Goal: Use online tool/utility: Utilize a website feature to perform a specific function

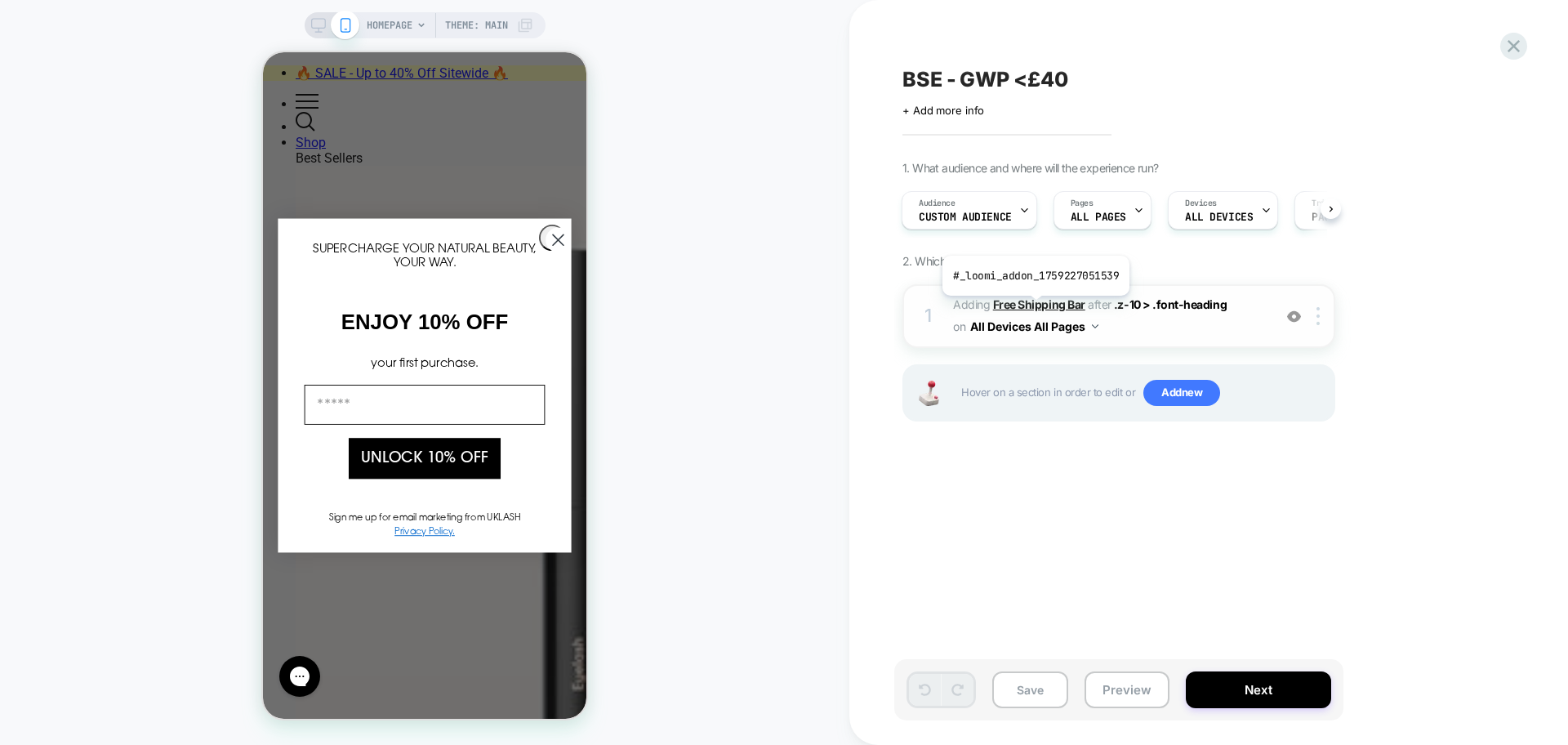
click at [1034, 308] on b "Free Shipping Bar" at bounding box center [1039, 304] width 92 height 14
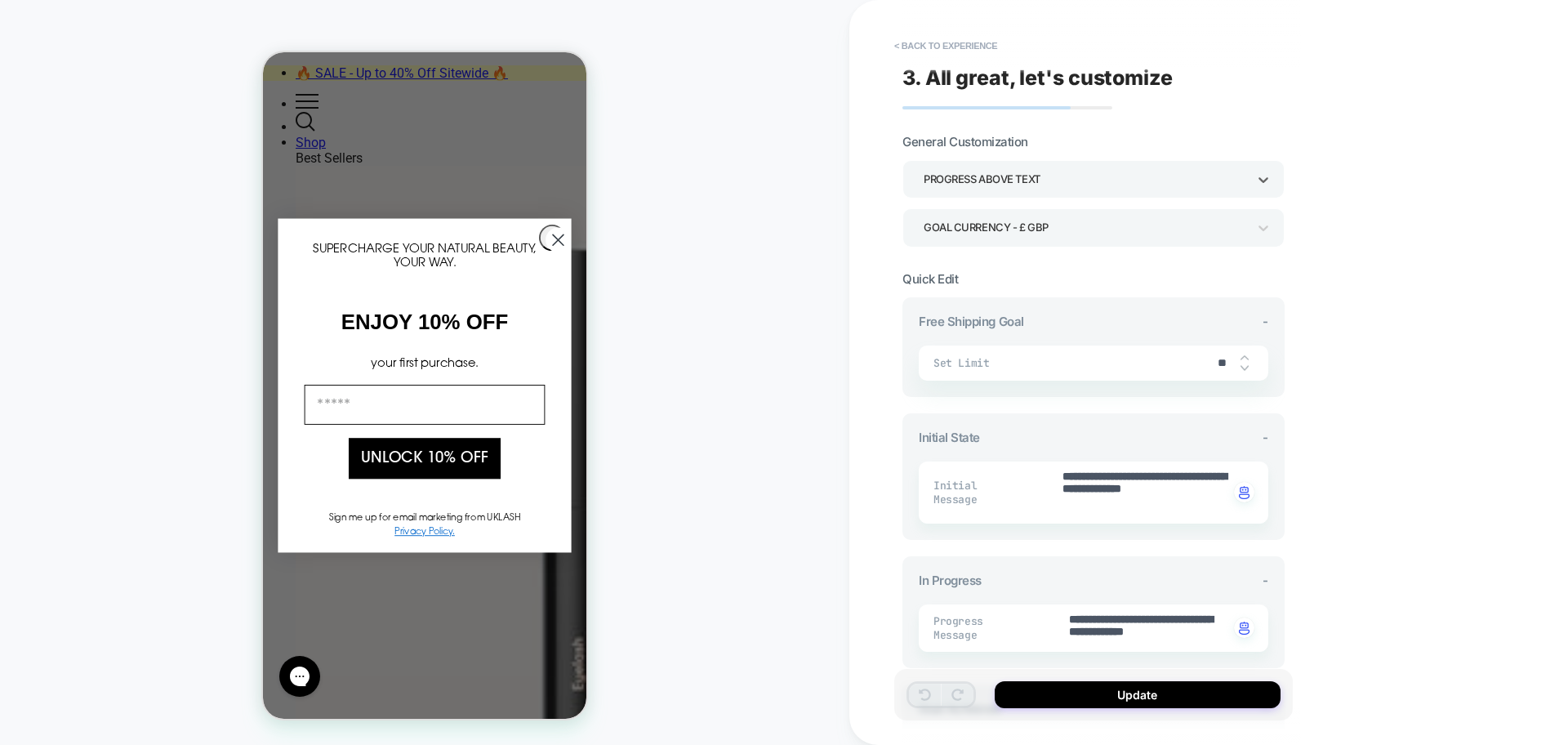
click at [1043, 182] on div "Progress above Text" at bounding box center [1085, 179] width 324 height 22
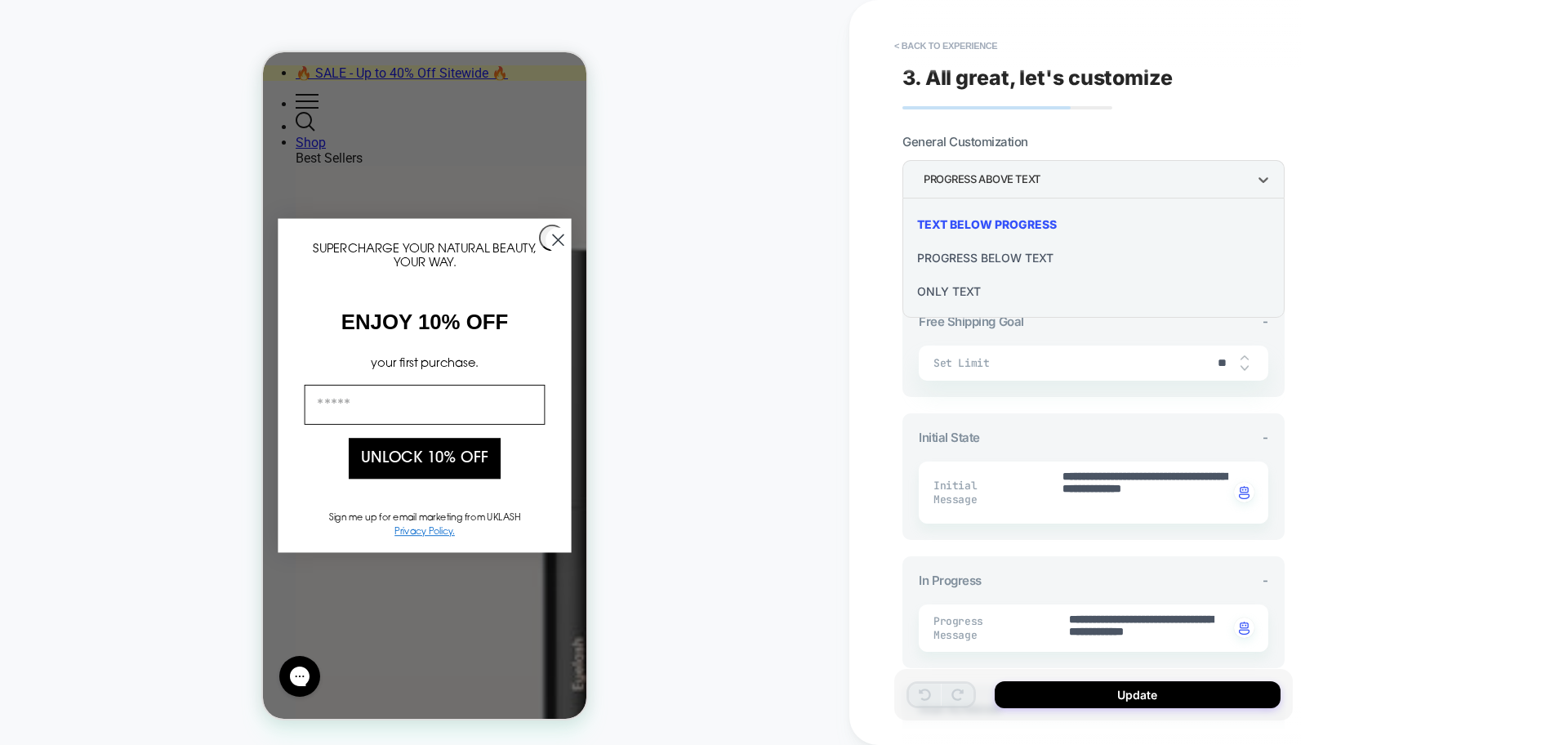
click at [1043, 182] on div at bounding box center [784, 372] width 1568 height 745
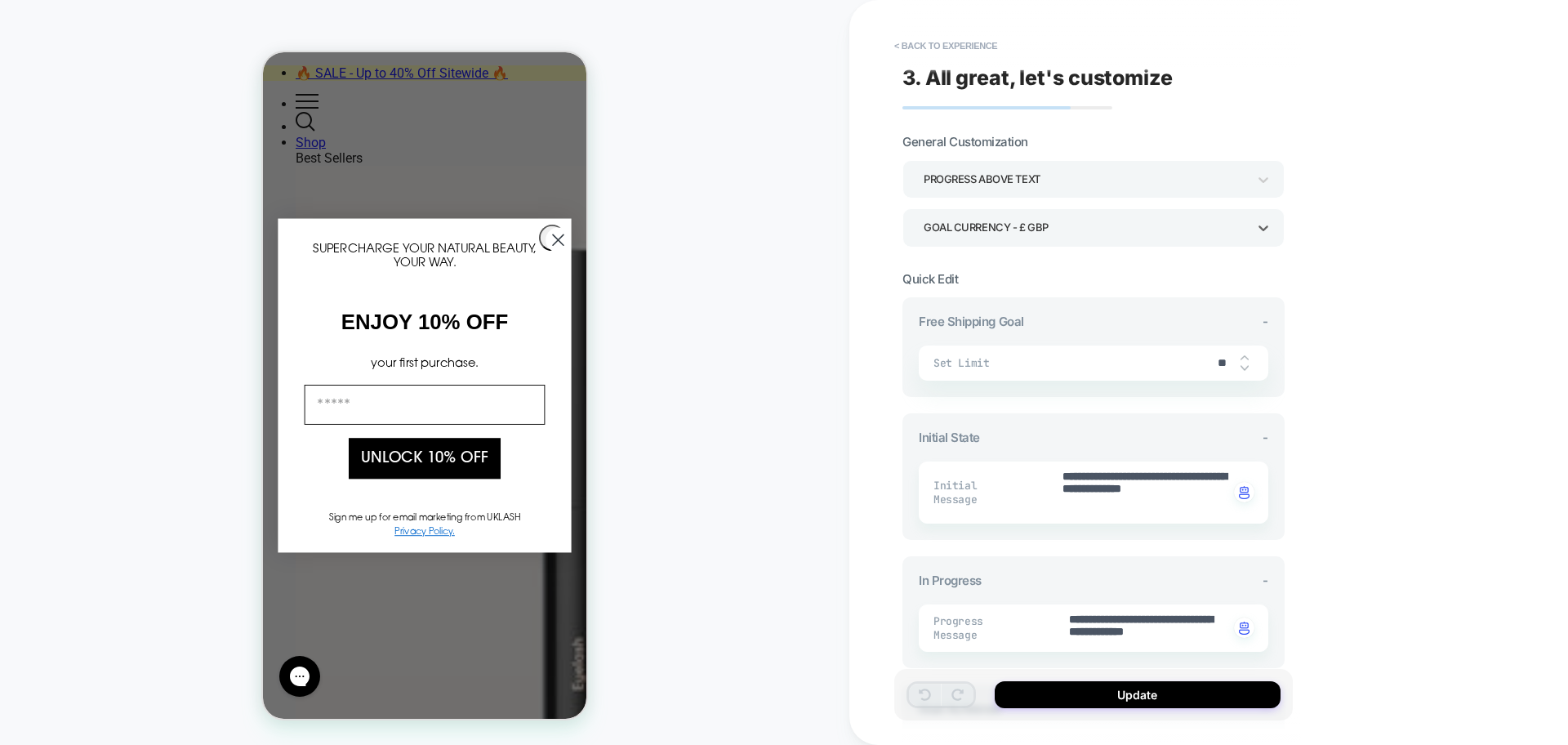
click at [1038, 234] on div "Goal Currency - £ GBP" at bounding box center [1085, 228] width 324 height 22
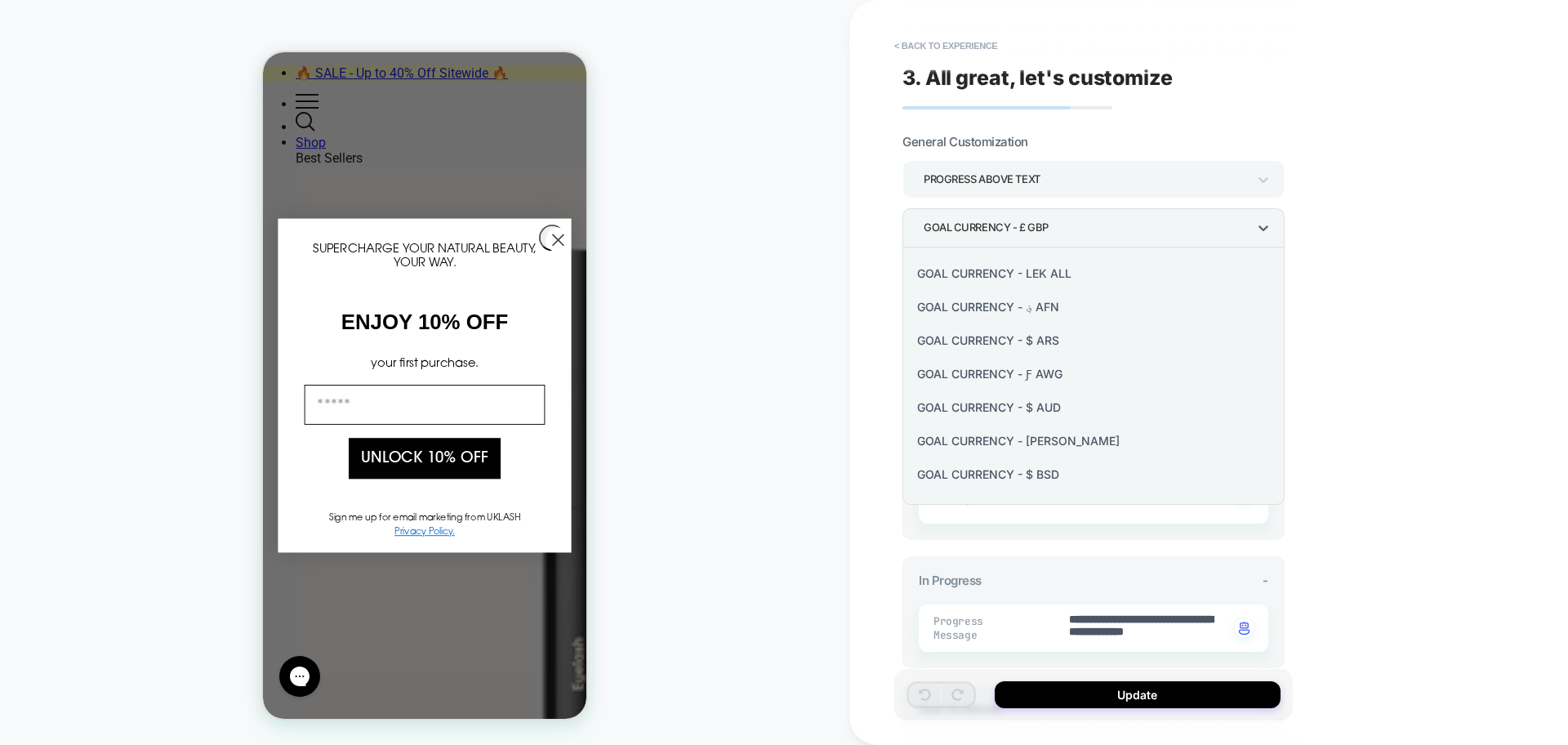
click at [1038, 234] on div at bounding box center [784, 372] width 1568 height 745
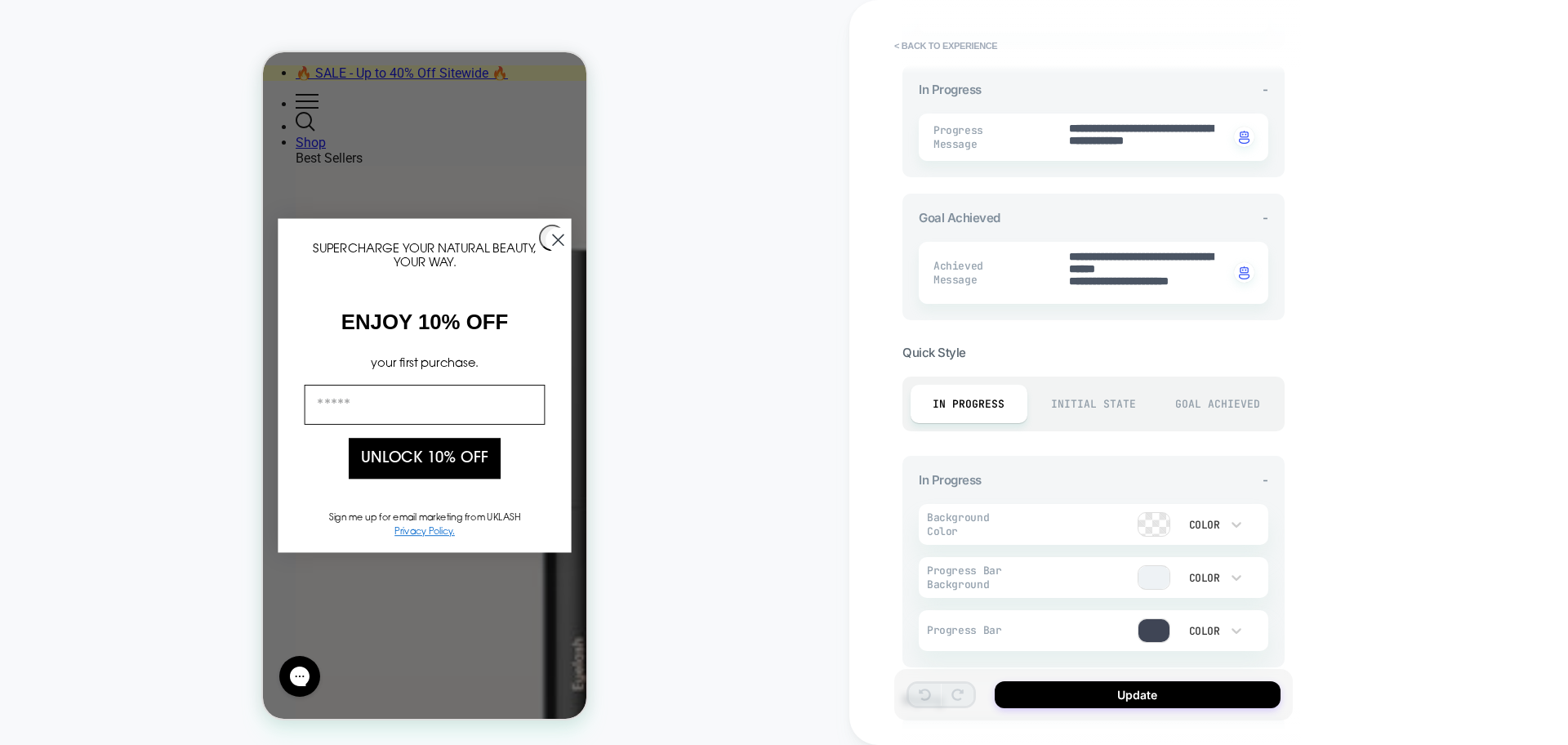
scroll to position [633, 0]
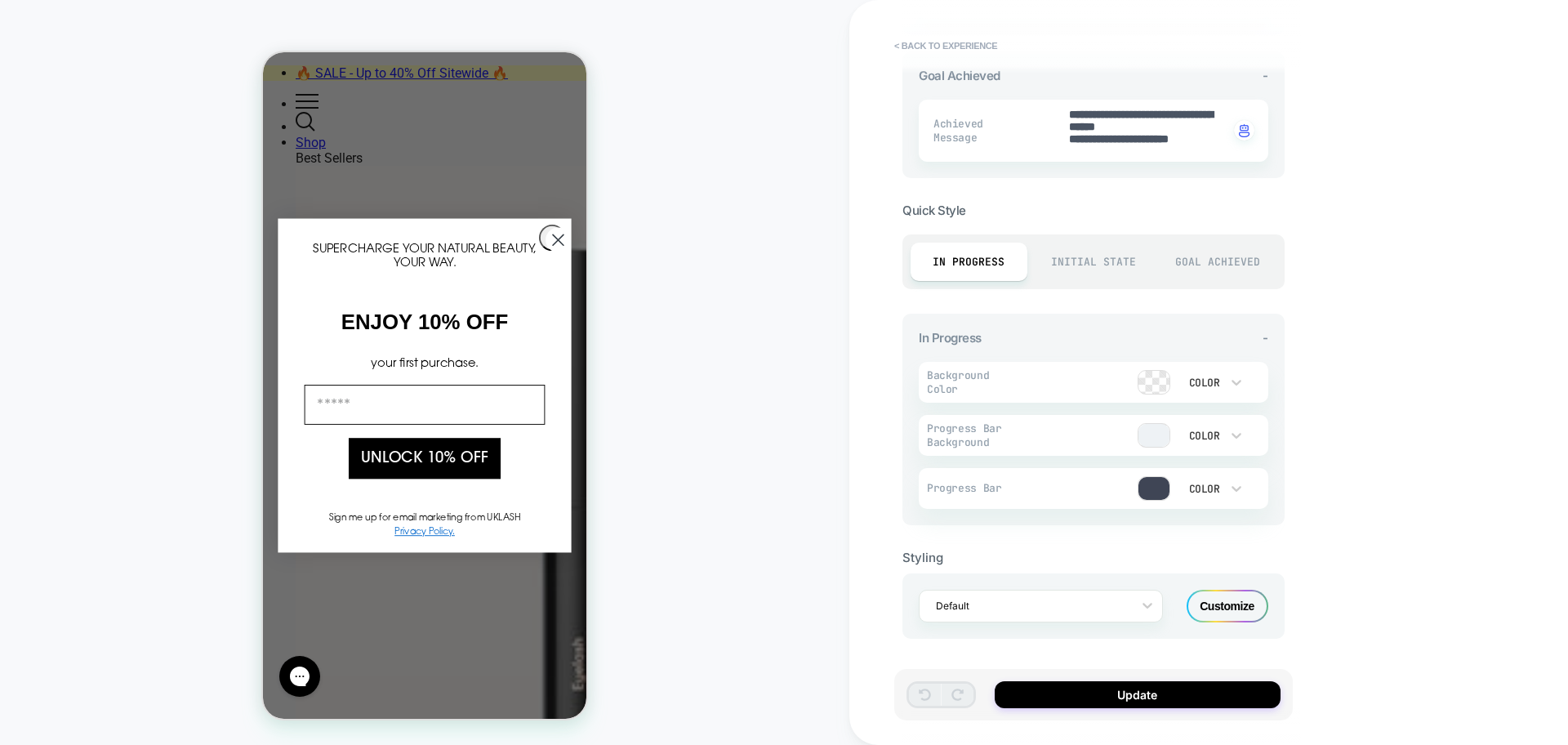
click at [1239, 600] on div "Customize" at bounding box center [1227, 606] width 82 height 33
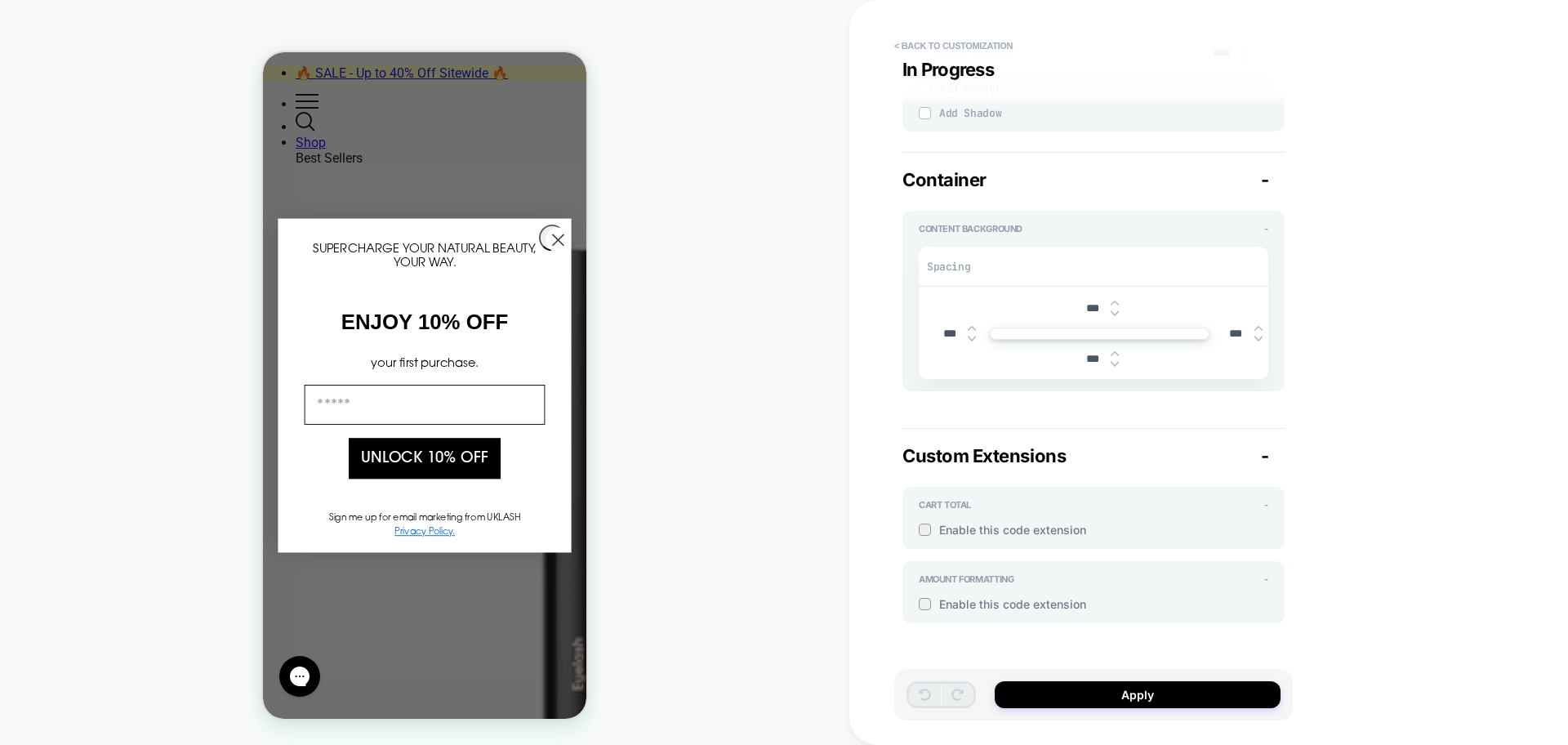
scroll to position [1970, 0]
click at [915, 40] on button "< Back to customization" at bounding box center [953, 45] width 135 height 26
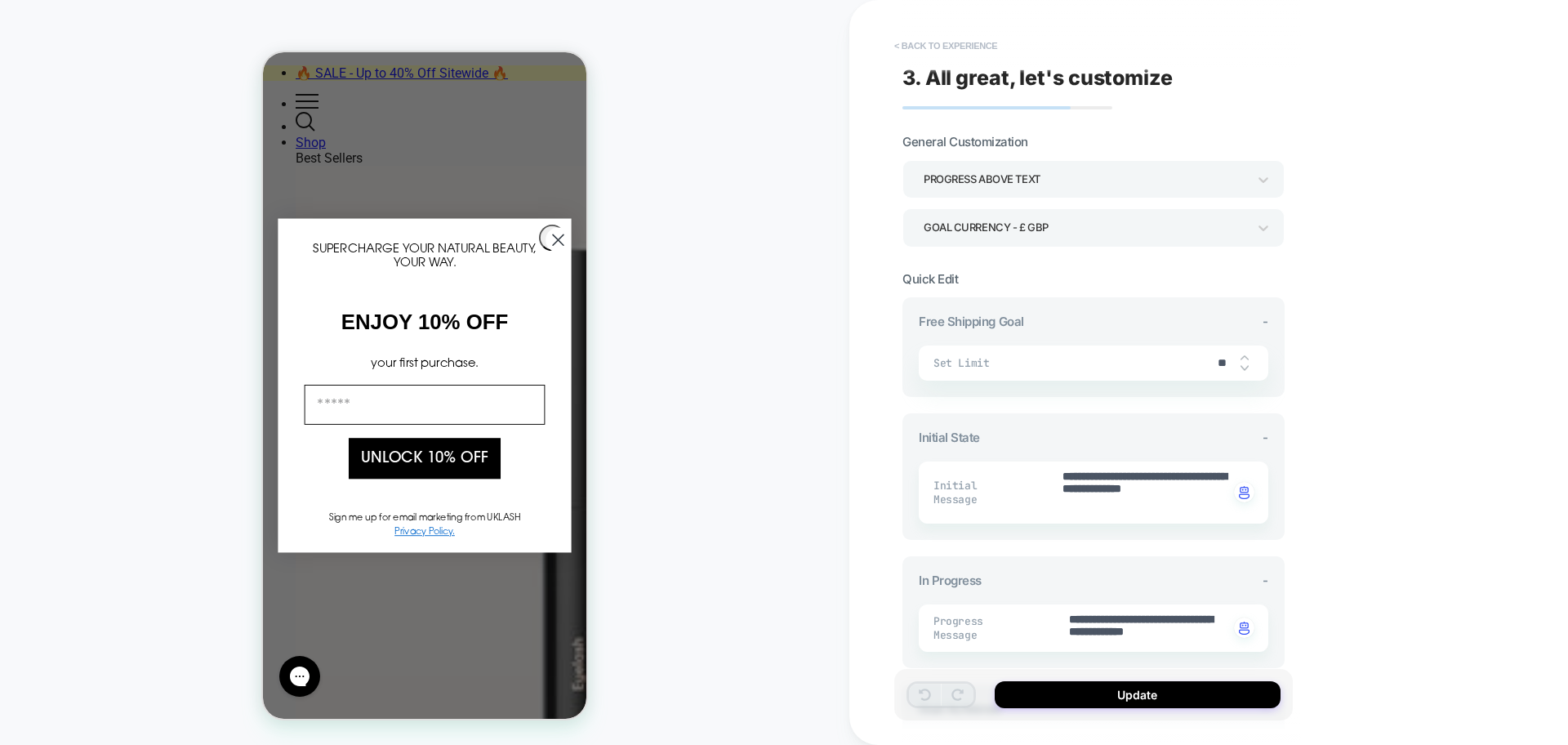
click at [942, 36] on button "< Back to experience" at bounding box center [945, 45] width 120 height 26
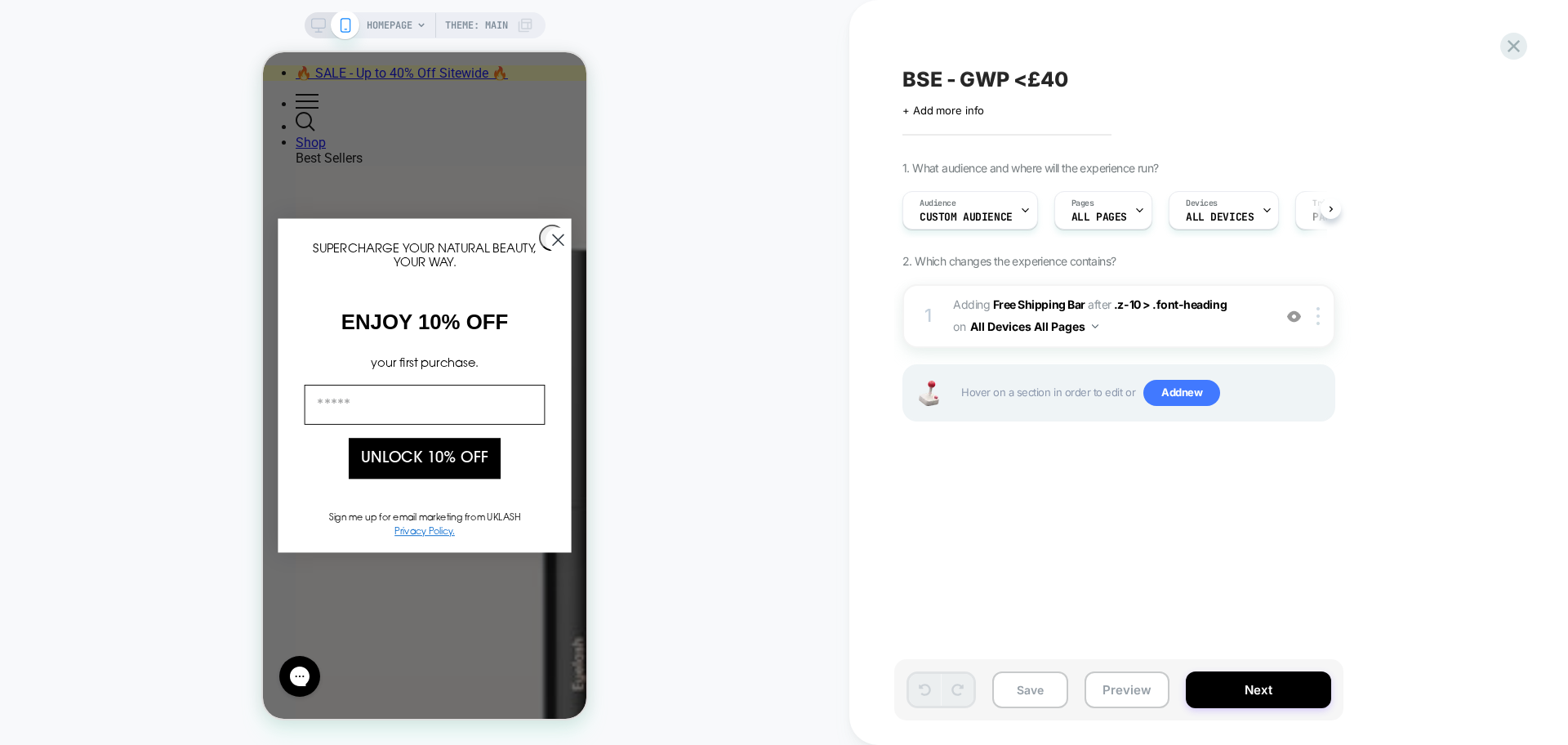
scroll to position [0, 1]
click at [1109, 686] on button "Preview" at bounding box center [1127, 690] width 85 height 37
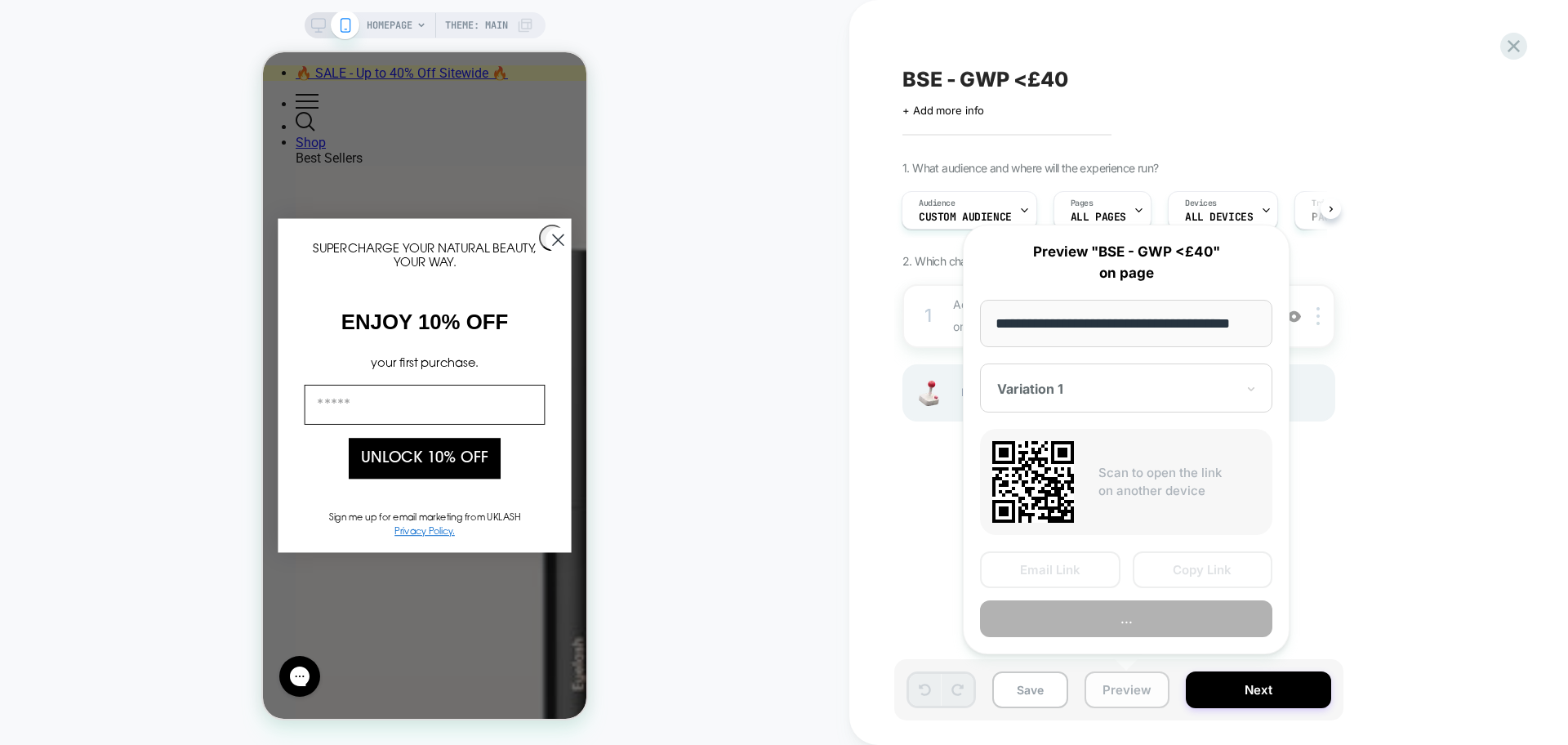
scroll to position [0, 33]
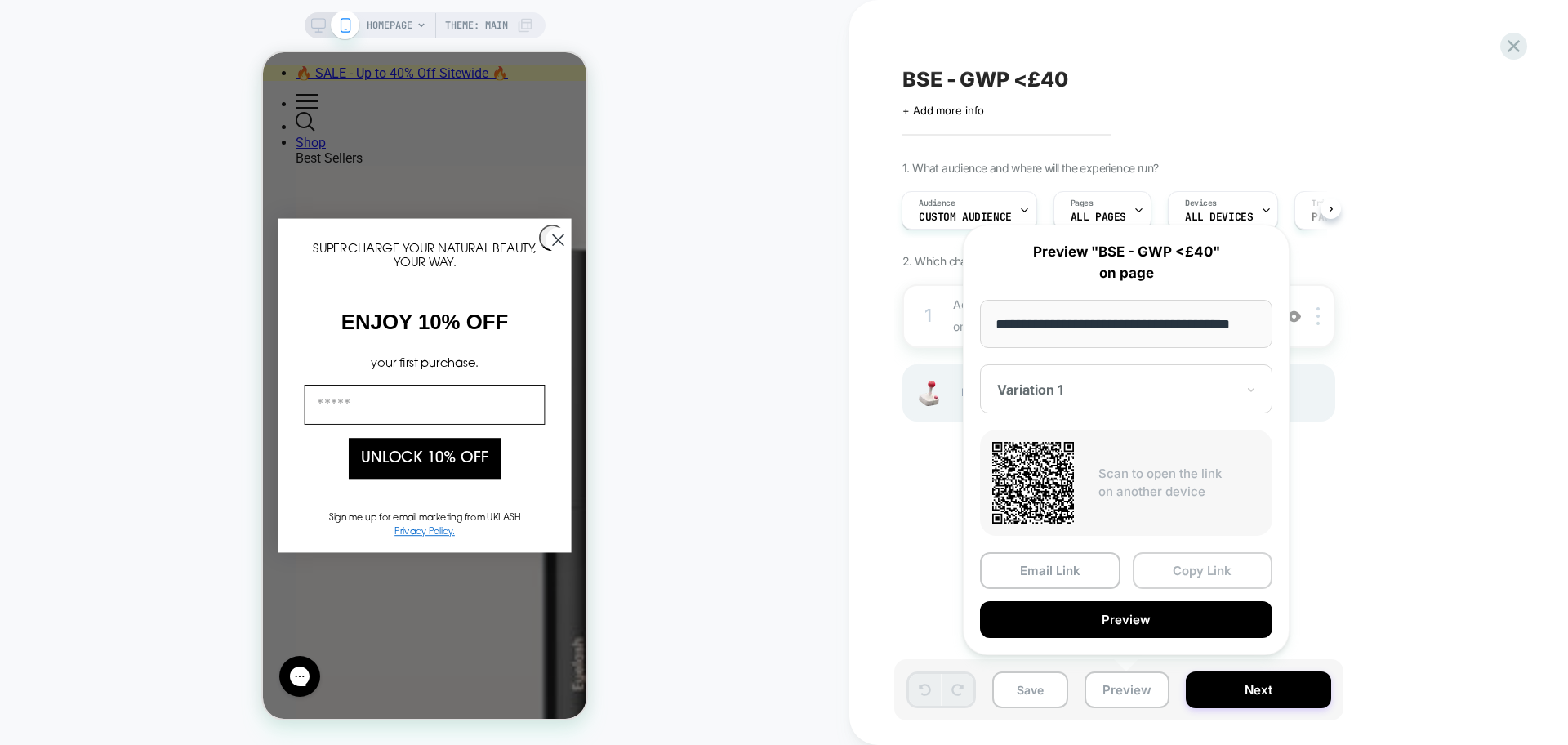
click at [1206, 568] on button "Copy Link" at bounding box center [1203, 571] width 141 height 37
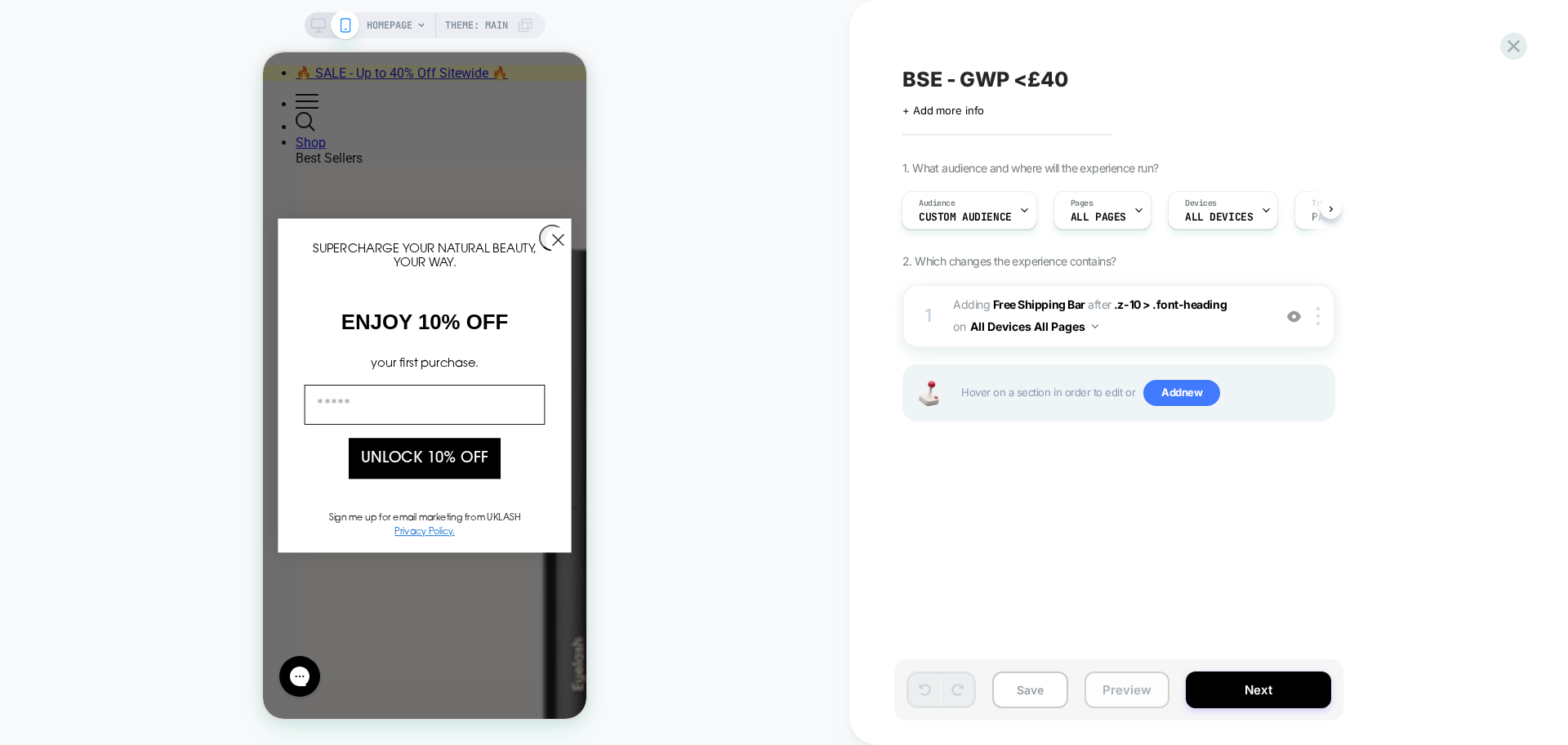
click at [1121, 686] on button "Preview" at bounding box center [1127, 690] width 85 height 37
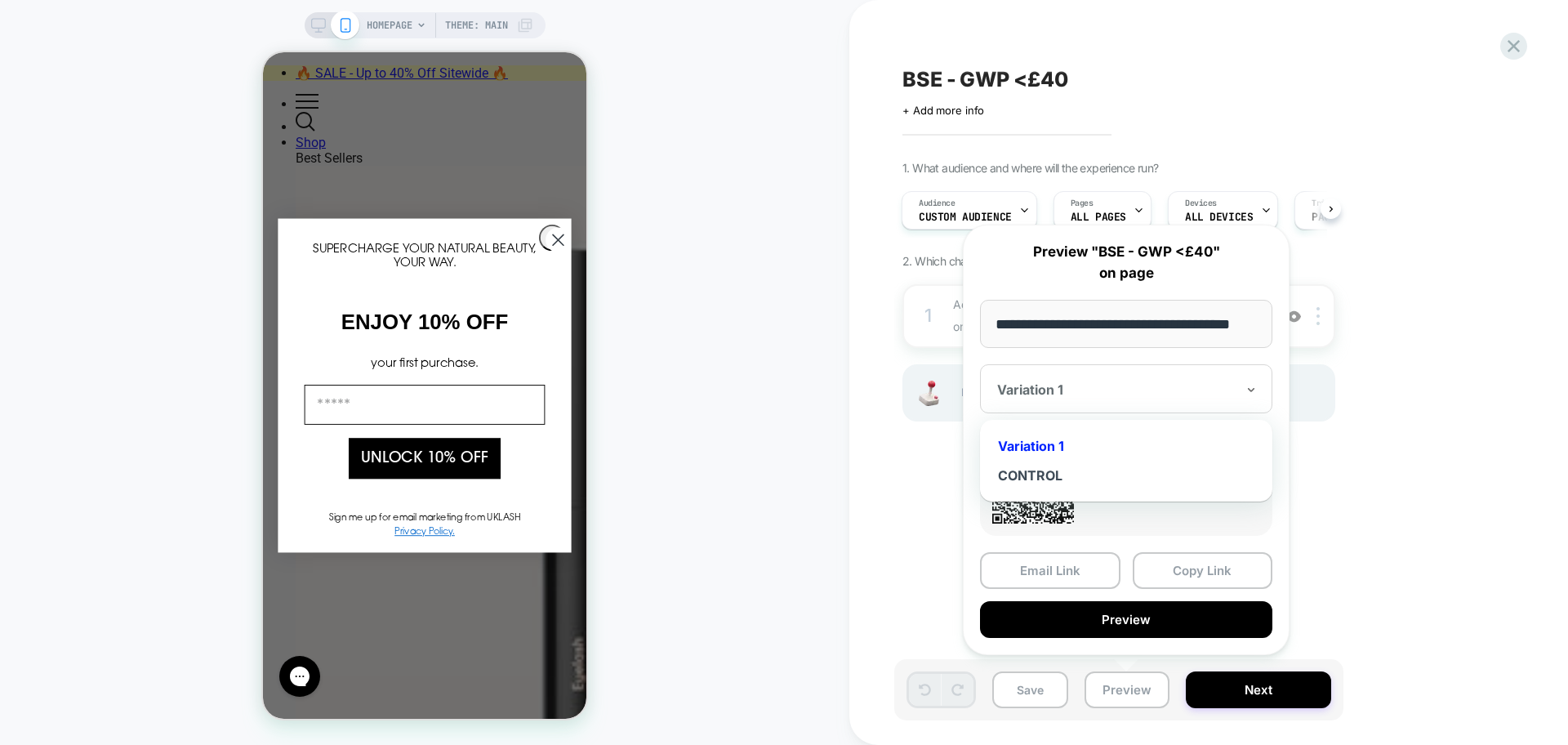
click at [1142, 383] on div at bounding box center [1116, 390] width 238 height 17
click at [1041, 481] on div "CONTROL" at bounding box center [1126, 475] width 276 height 29
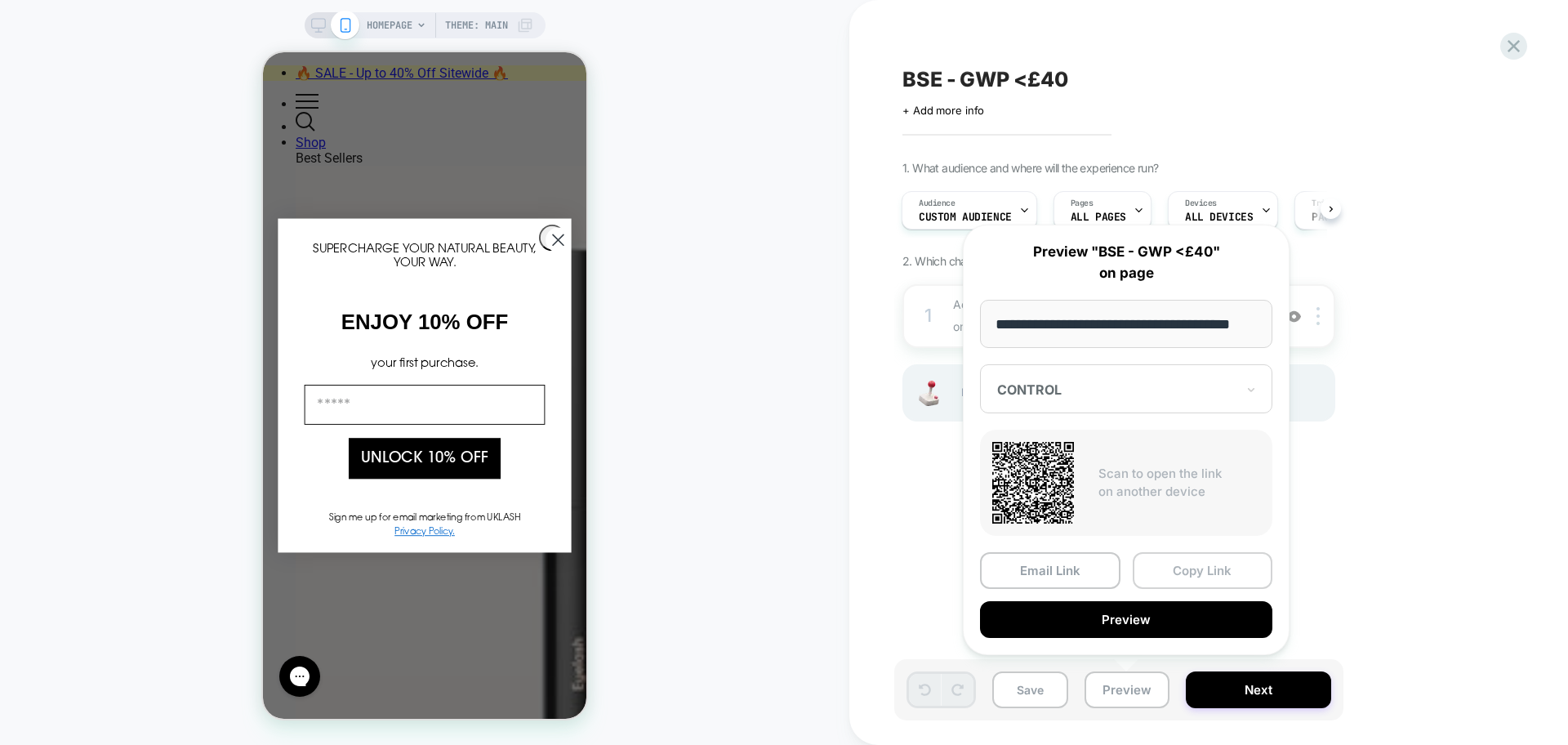
click at [1191, 565] on button "Copy Link" at bounding box center [1203, 571] width 141 height 37
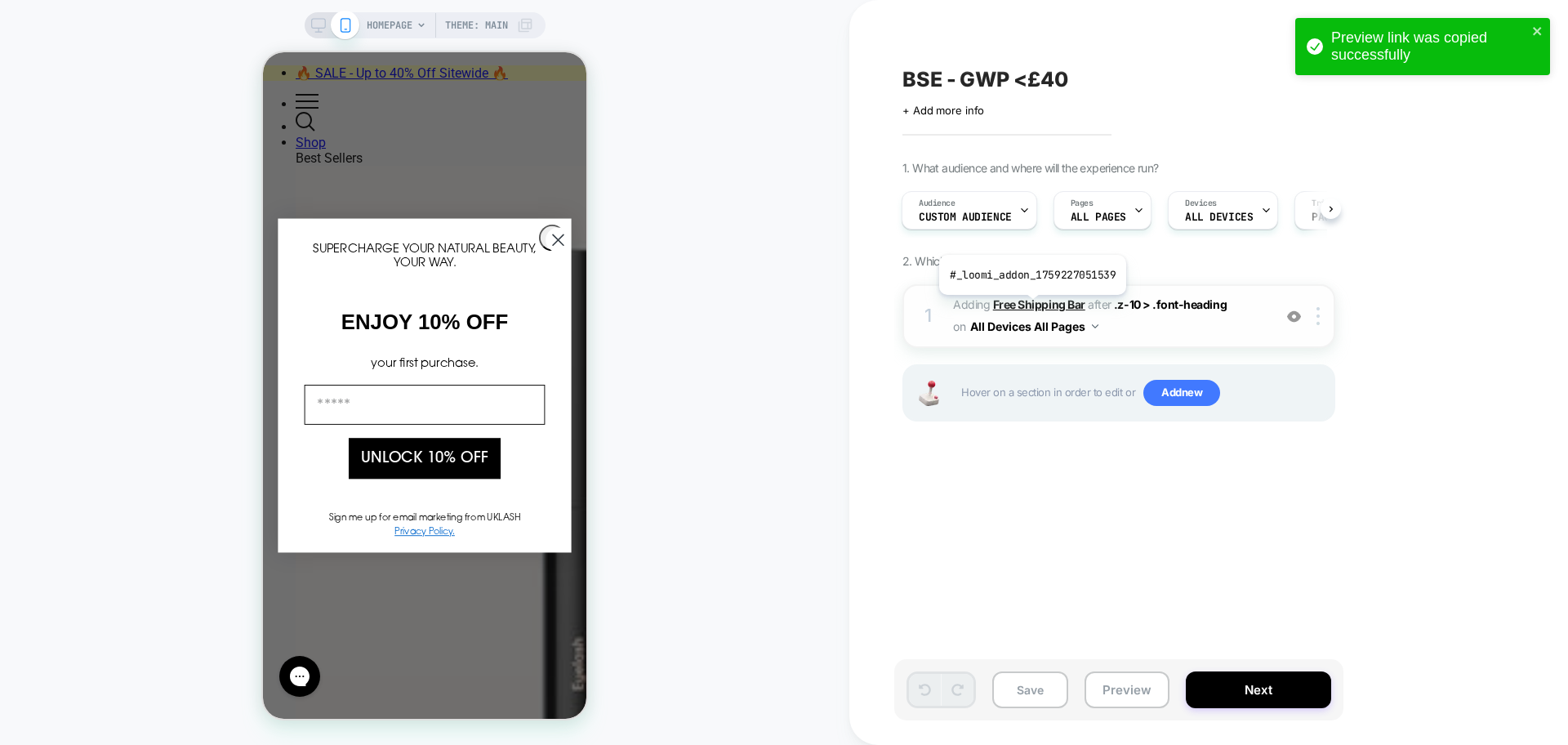
click at [1031, 307] on b "Free Shipping Bar" at bounding box center [1039, 304] width 92 height 14
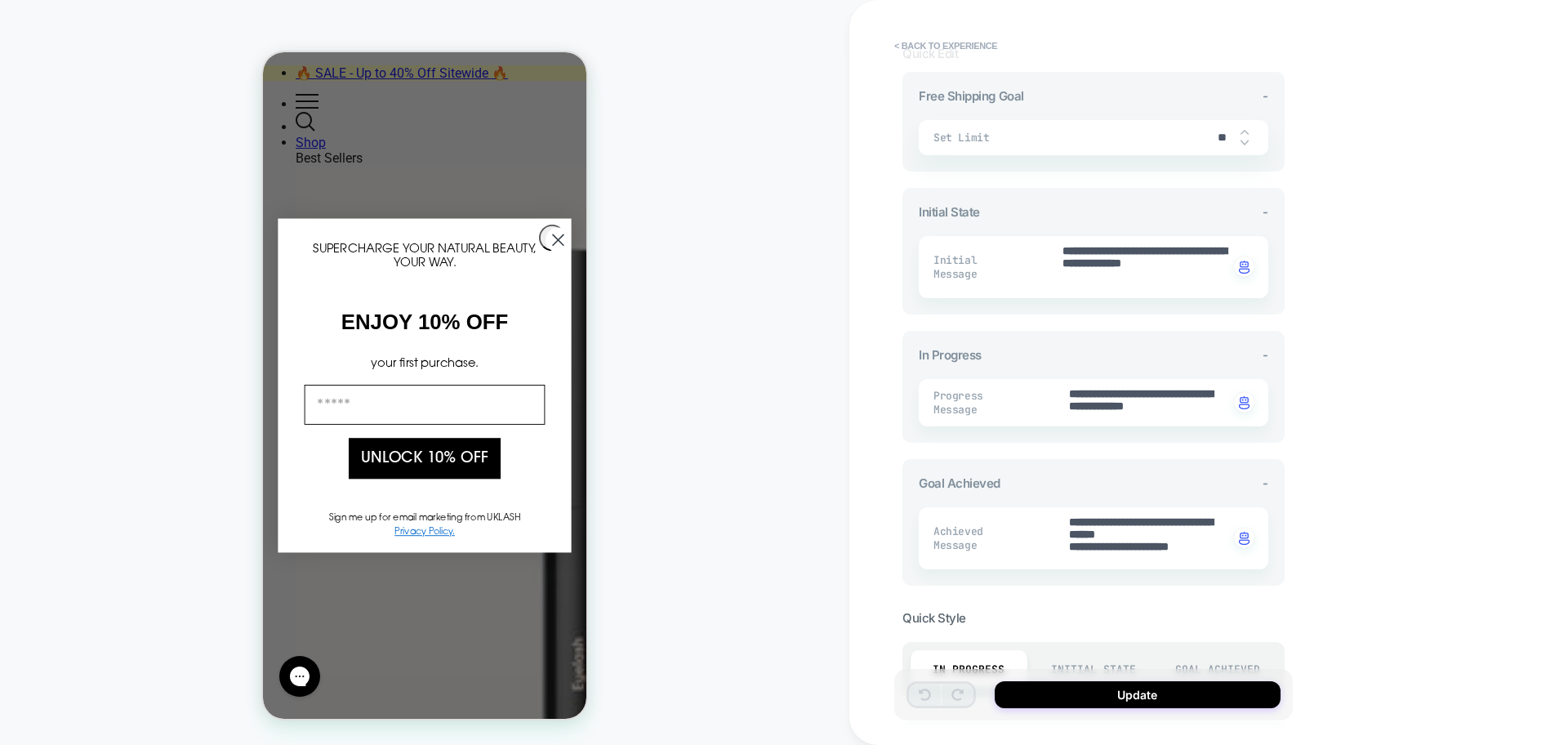
scroll to position [633, 0]
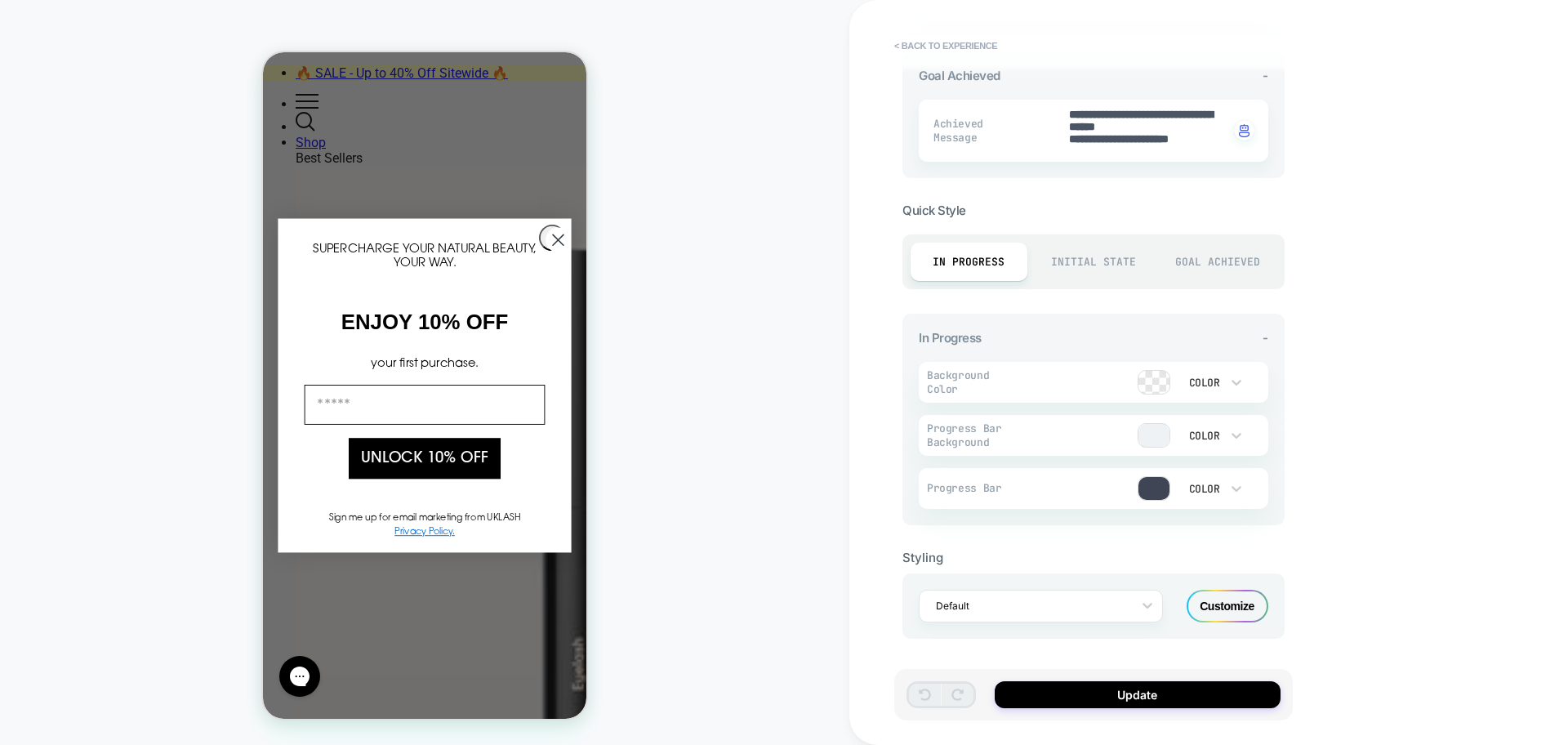
click at [1240, 623] on div "Default Customize" at bounding box center [1094, 606] width 382 height 65
click at [1238, 614] on div "Customize" at bounding box center [1227, 606] width 82 height 33
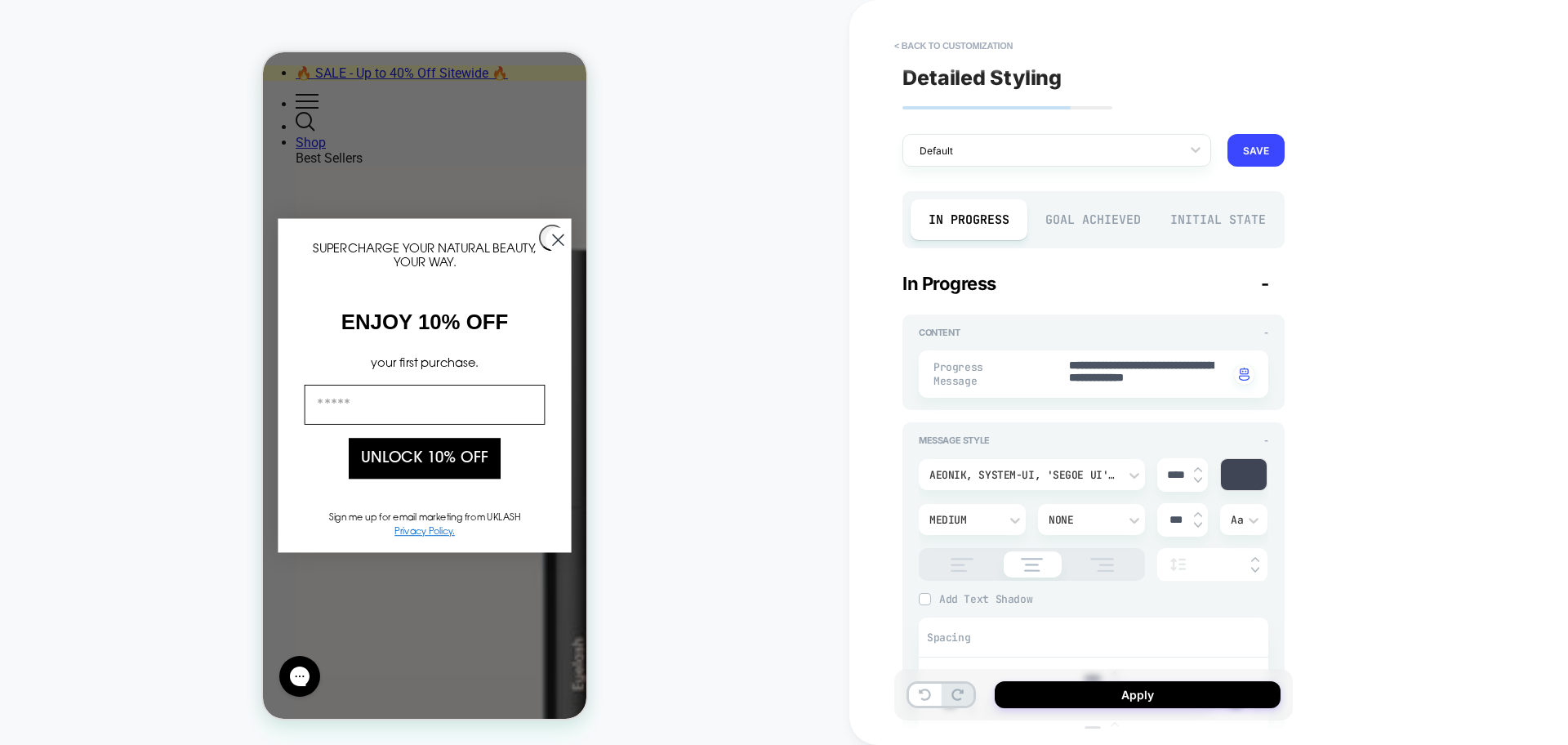
type textarea "*"
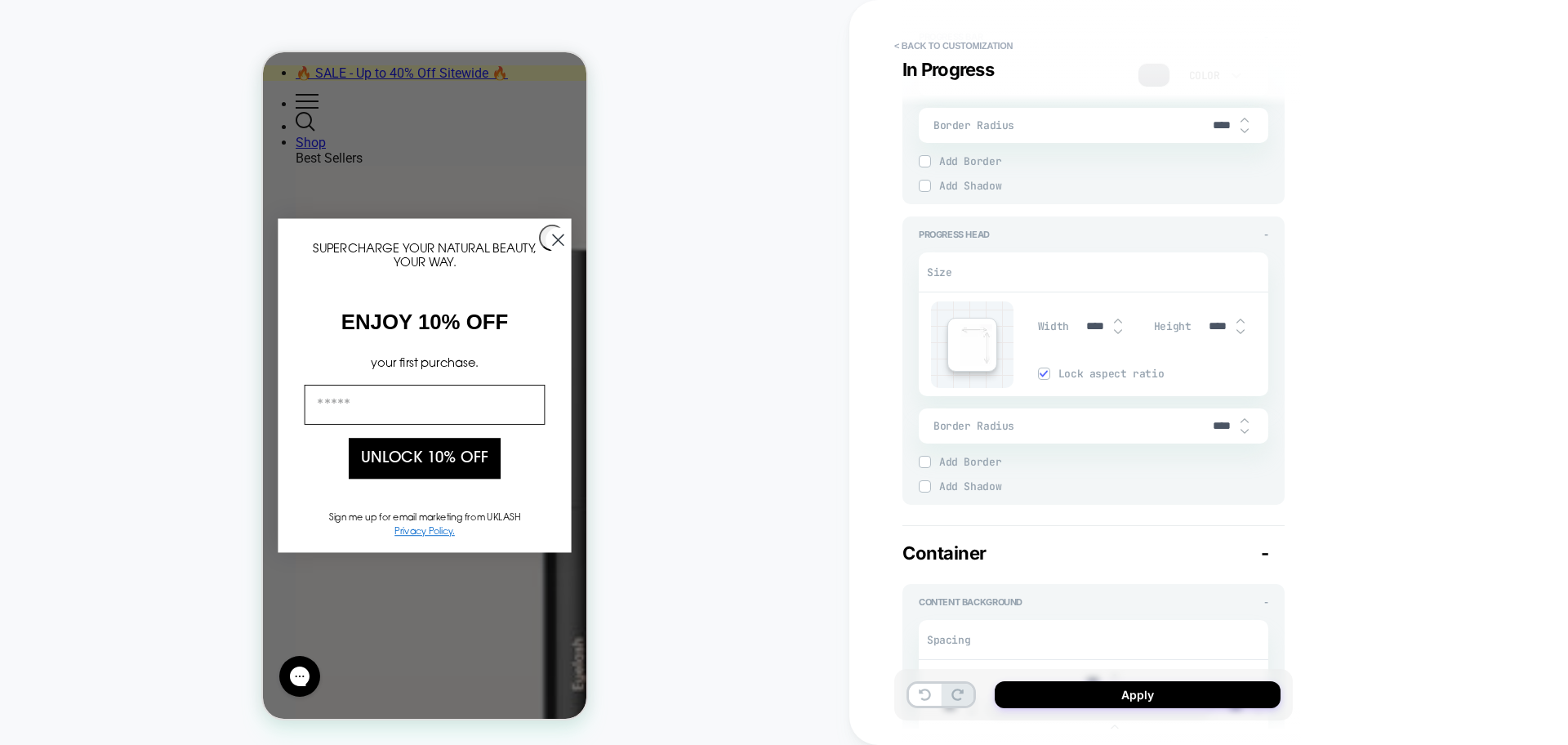
scroll to position [1838, 0]
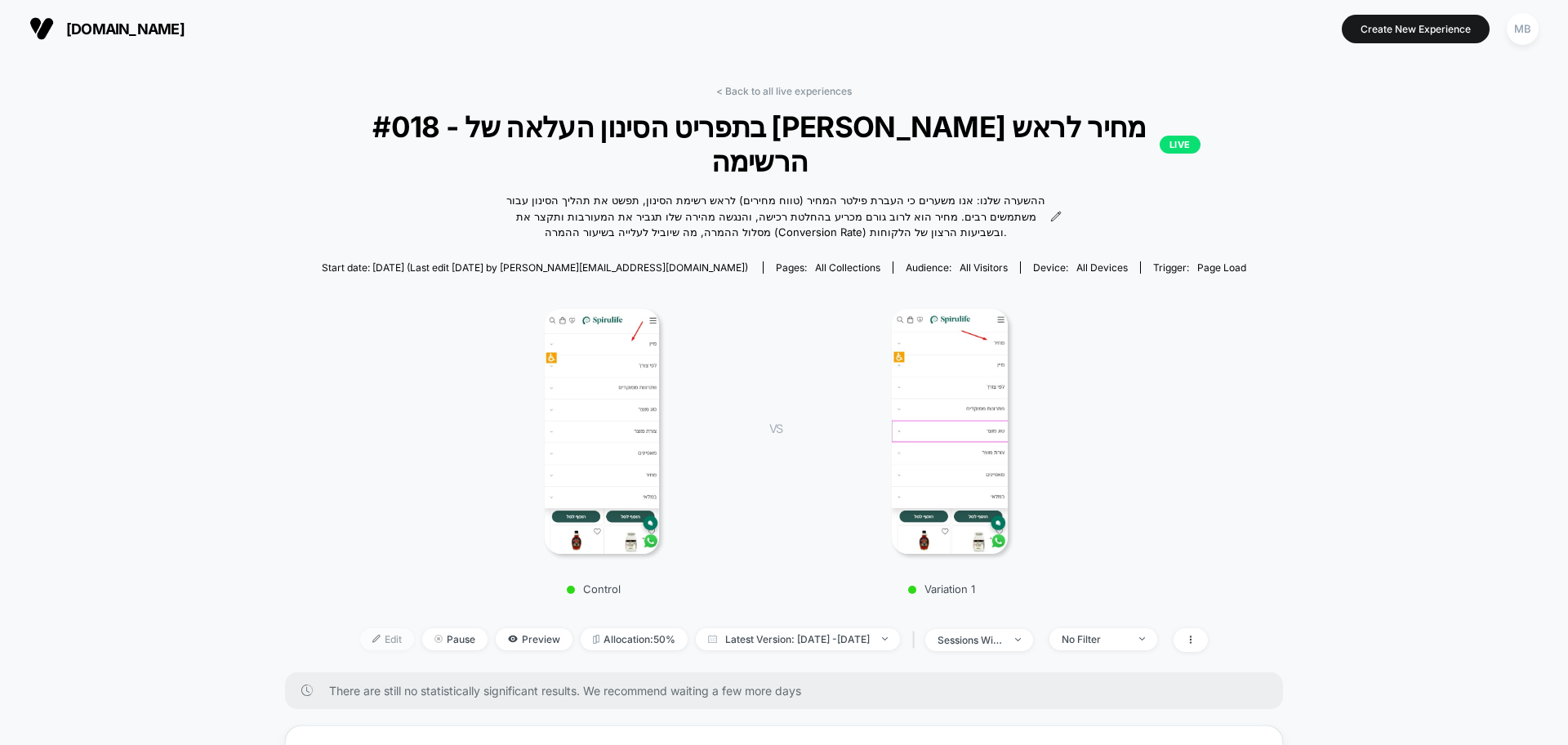
click at [360, 629] on span "Edit" at bounding box center [387, 640] width 54 height 22
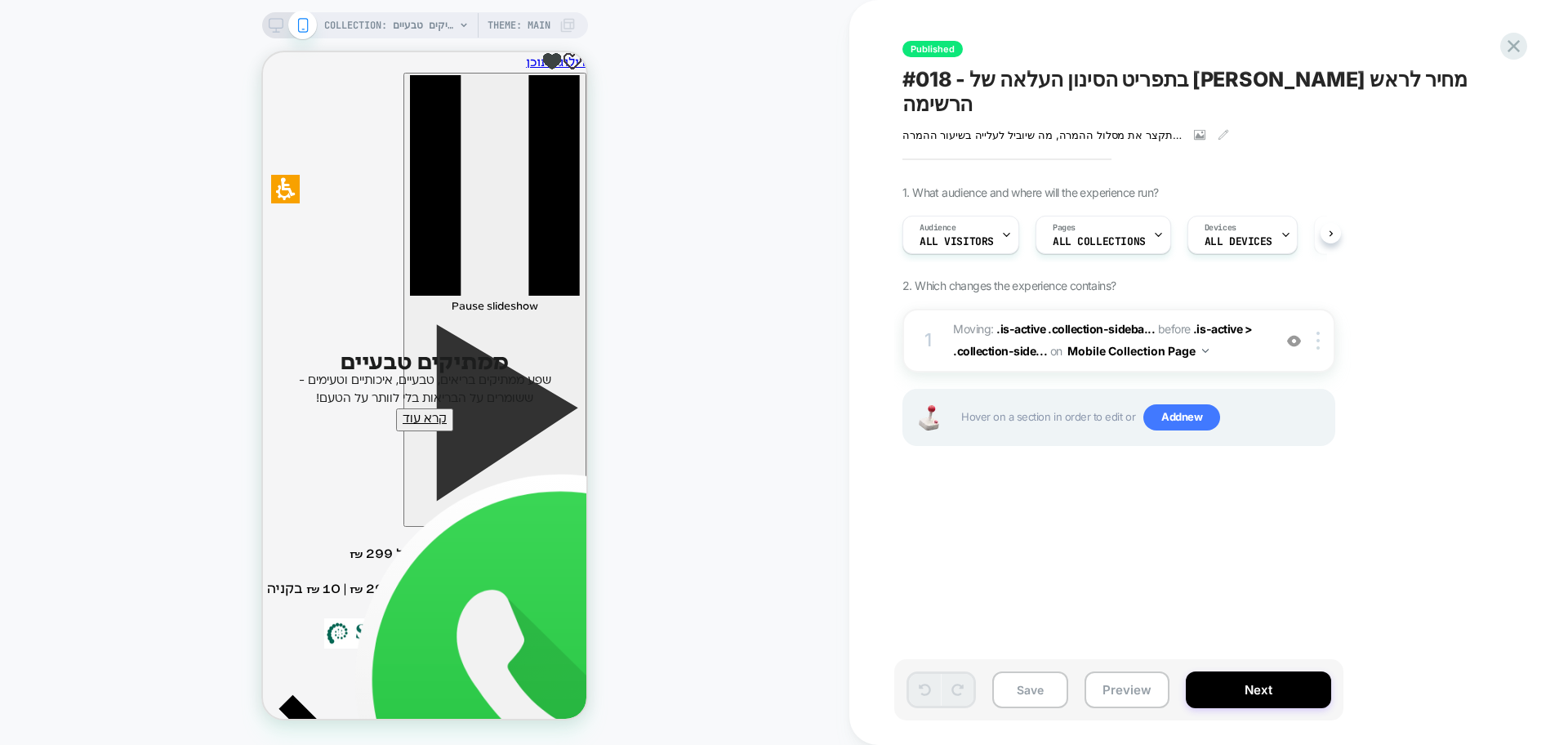
scroll to position [0, 1]
